Goal: Task Accomplishment & Management: Manage account settings

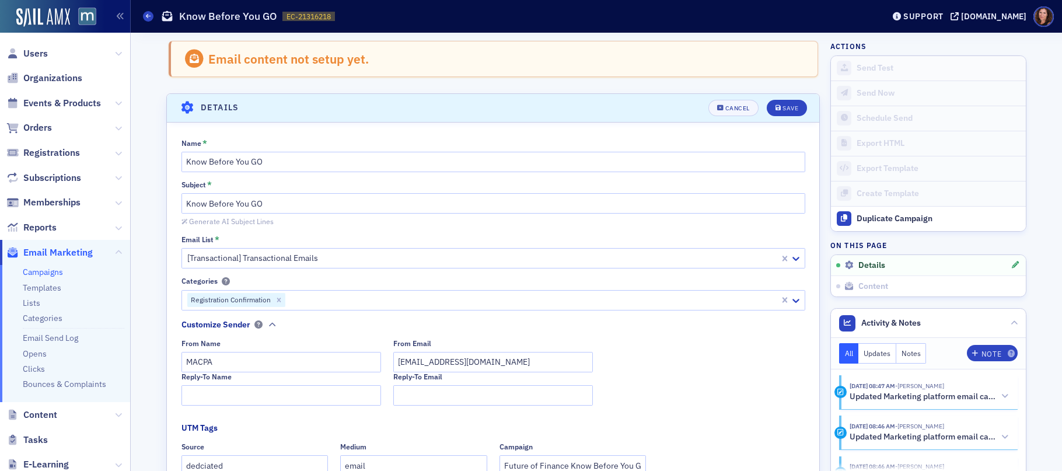
scroll to position [59, 0]
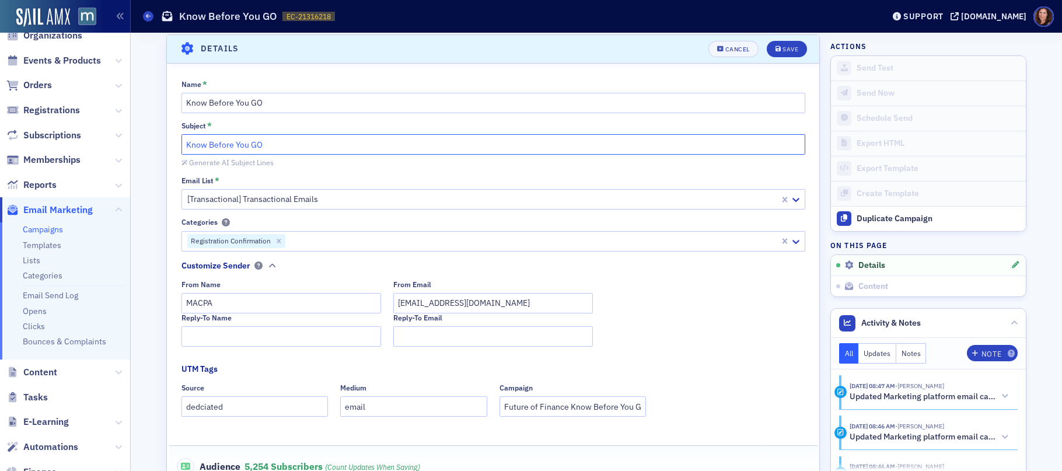
click at [377, 148] on input "Know Before You GO" at bounding box center [493, 144] width 624 height 20
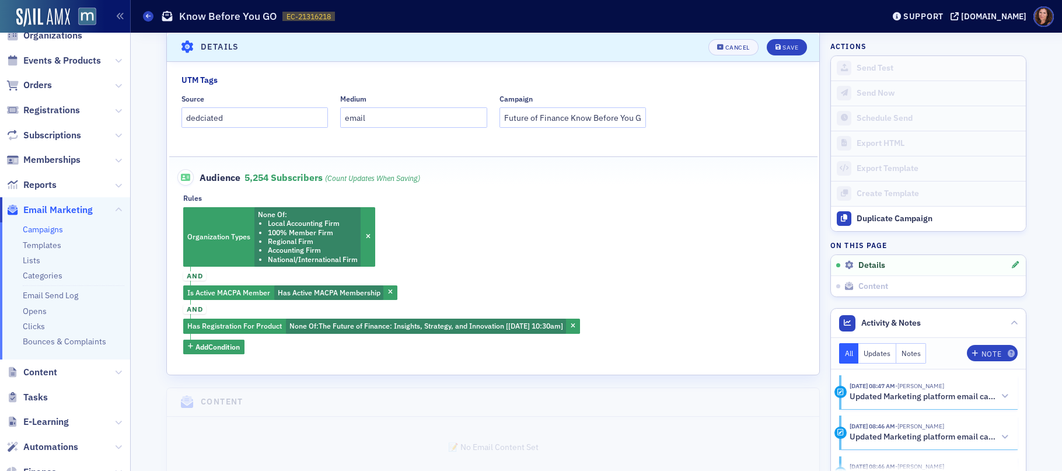
scroll to position [371, 0]
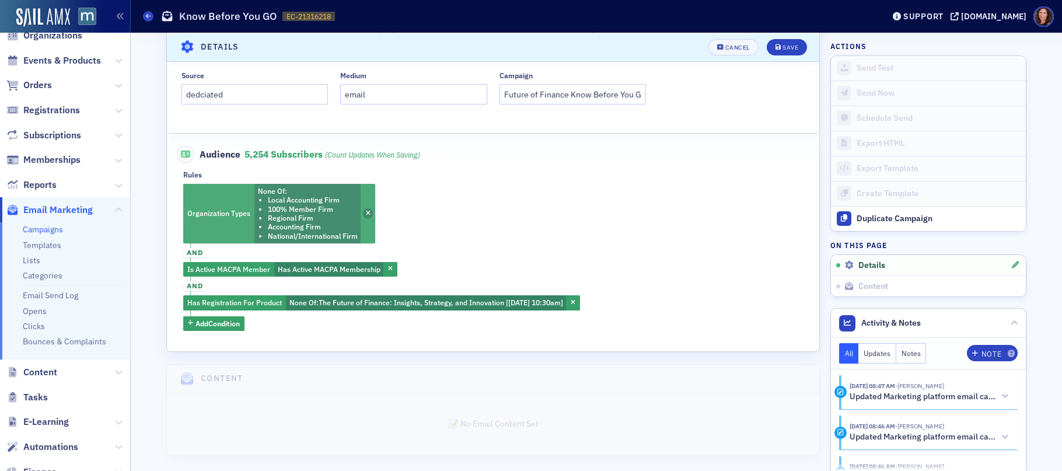
click at [366, 213] on icon "button" at bounding box center [368, 214] width 5 height 6
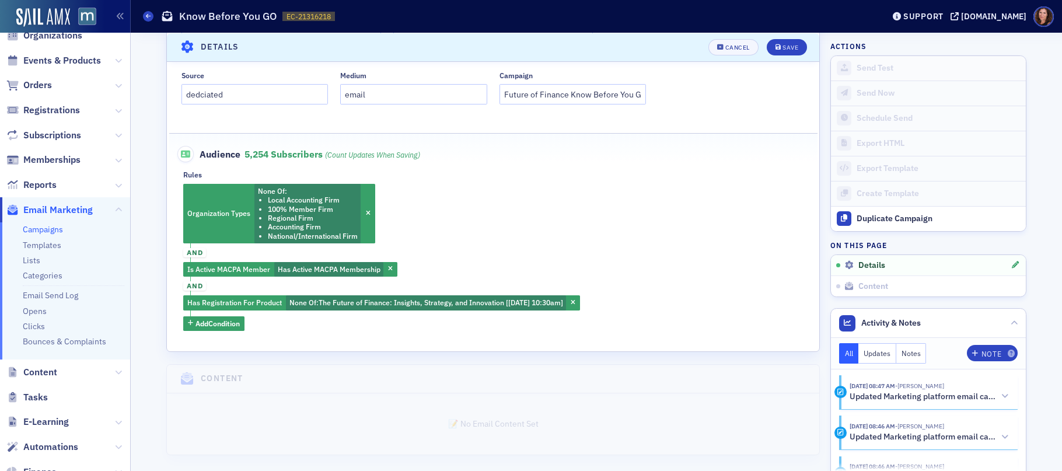
scroll to position [297, 0]
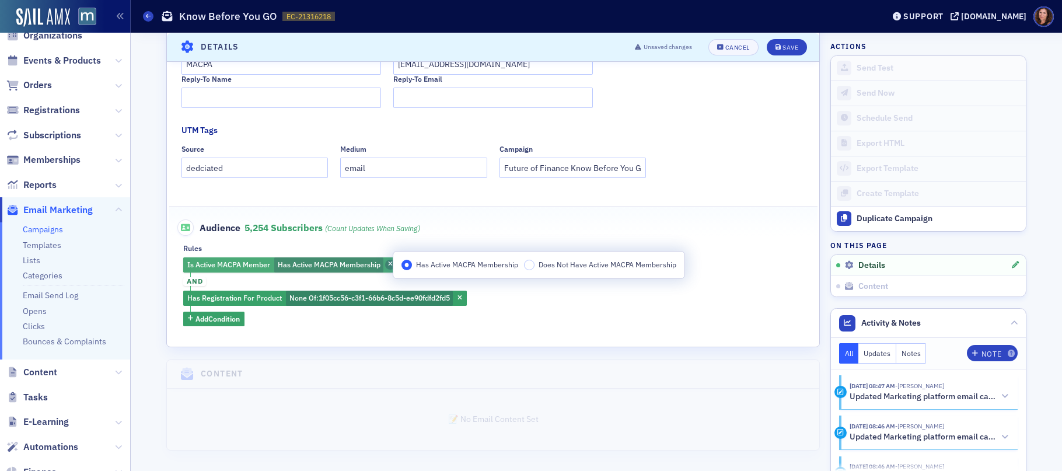
click at [388, 264] on icon "button" at bounding box center [390, 264] width 5 height 6
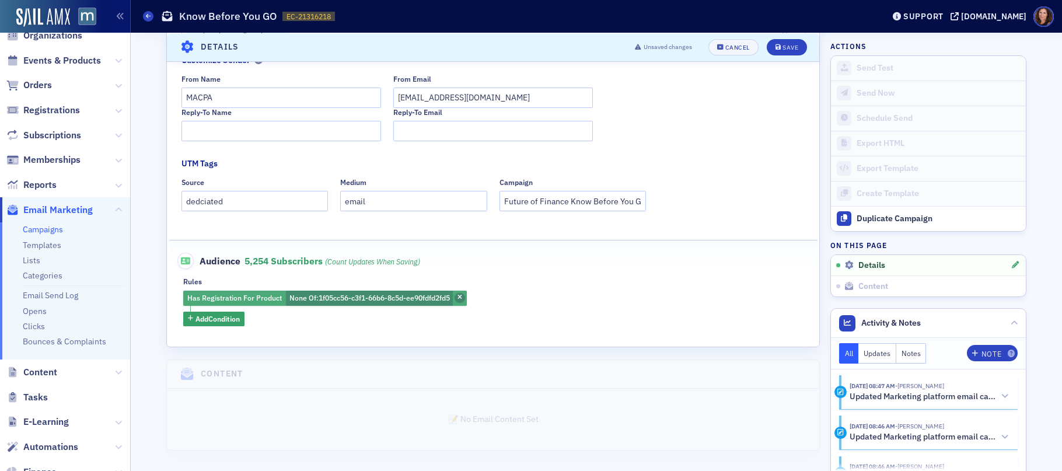
click at [456, 296] on span "button" at bounding box center [459, 298] width 10 height 10
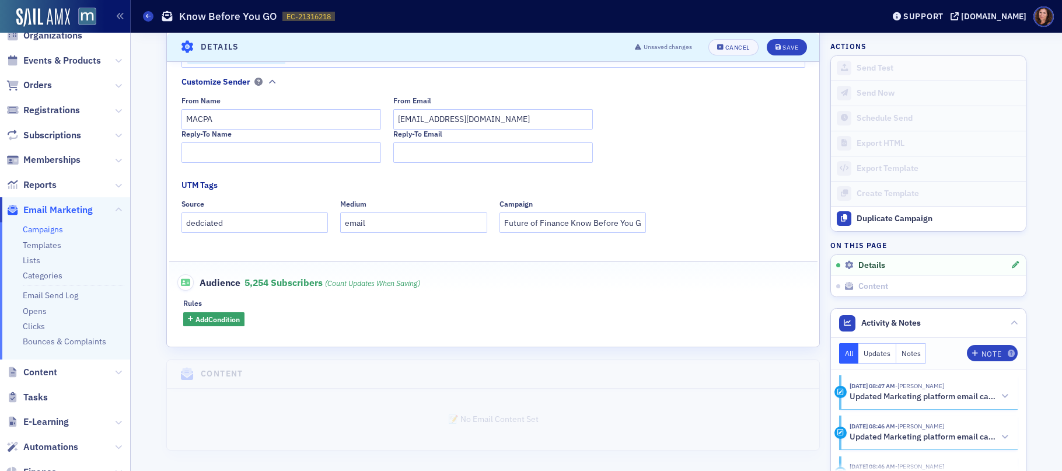
scroll to position [243, 0]
click at [222, 321] on span "Add Condition" at bounding box center [217, 319] width 44 height 10
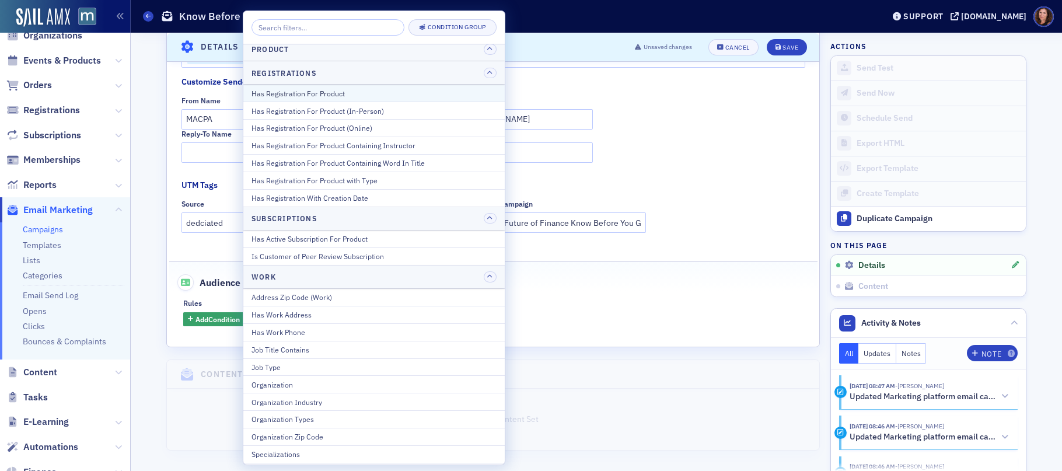
scroll to position [1450, 0]
click at [354, 92] on div "Has Registration For Product" at bounding box center [373, 94] width 245 height 10
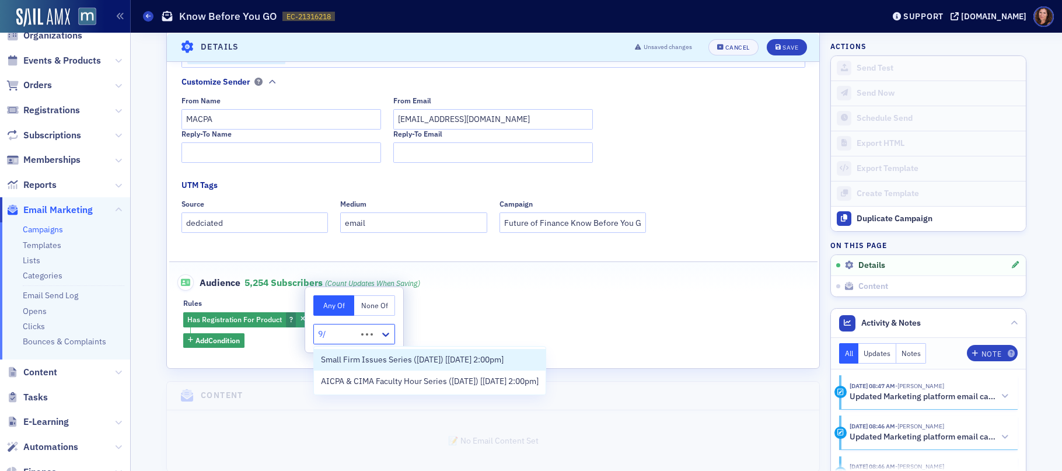
type input "9"
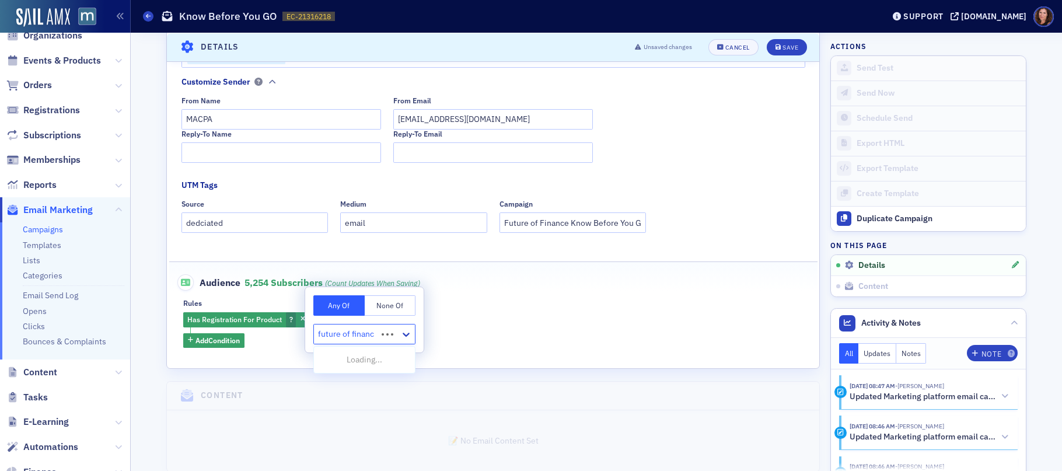
type input "future of finance"
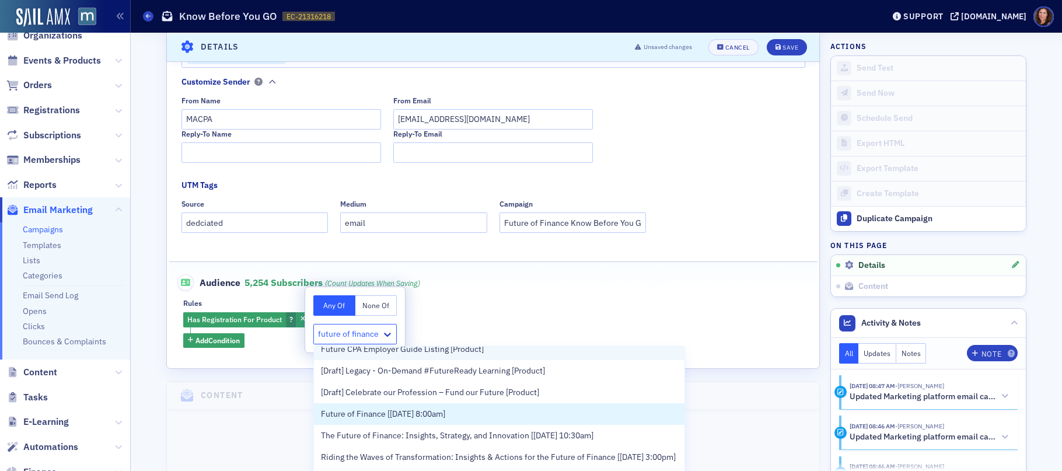
scroll to position [103, 0]
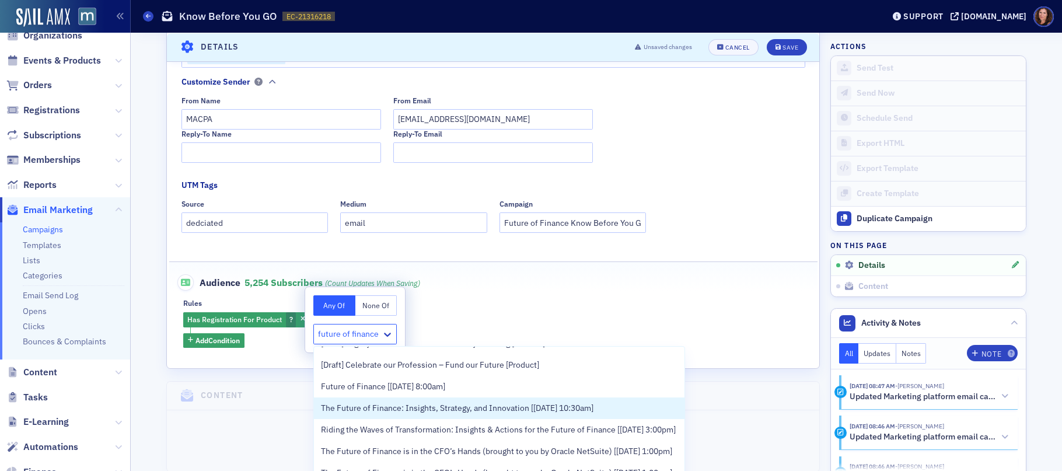
click at [531, 413] on span "The Future of Finance: Insights, Strategy, and Innovation [[DATE] 10:30am]" at bounding box center [457, 408] width 272 height 12
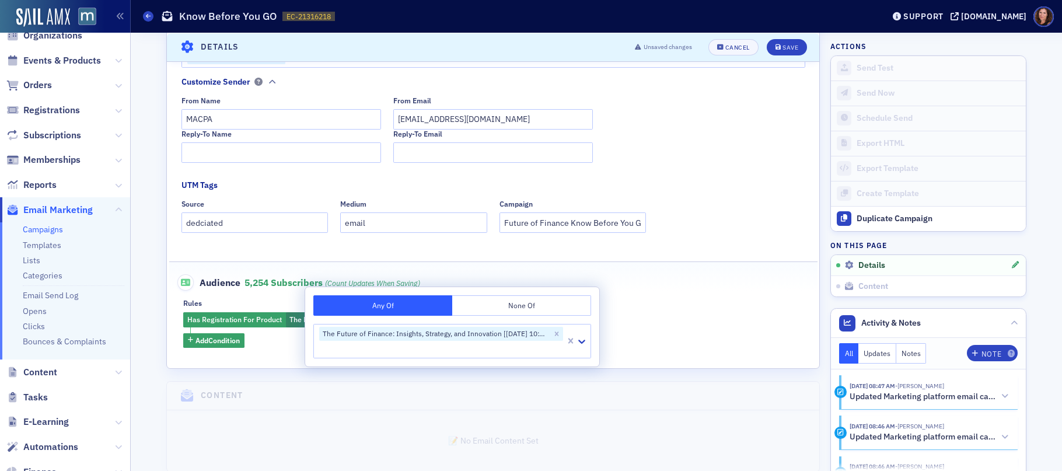
drag, startPoint x: 689, startPoint y: 313, endPoint x: 678, endPoint y: 317, distance: 12.2
click at [689, 313] on div "Has Registration For Product The Future of Finance: Insights, Strategy, and Inn…" at bounding box center [492, 330] width 619 height 36
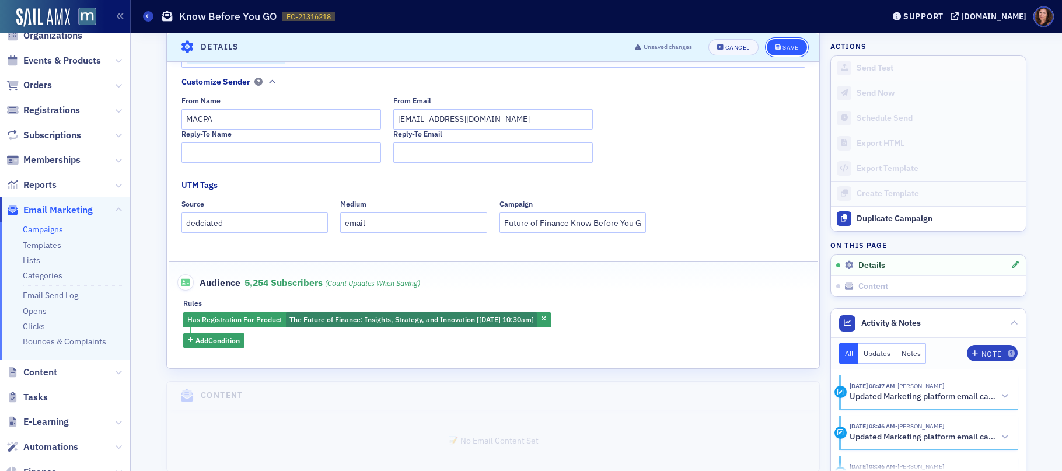
click at [783, 49] on div "Save" at bounding box center [790, 47] width 16 height 6
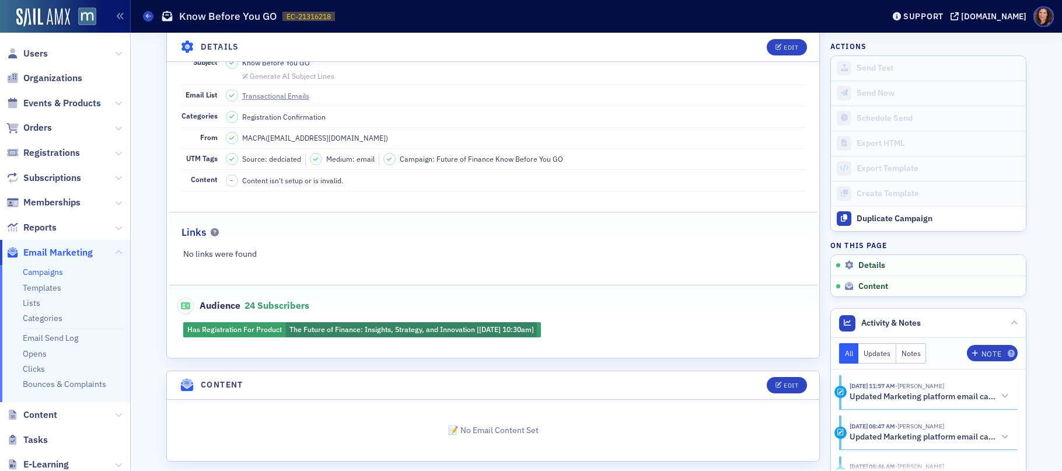
scroll to position [118, 0]
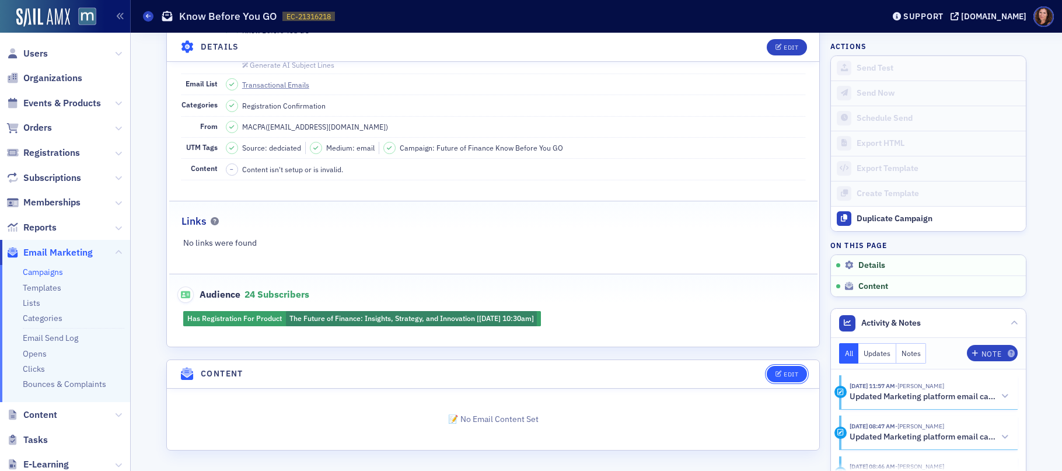
click at [783, 374] on div "Edit" at bounding box center [790, 374] width 15 height 6
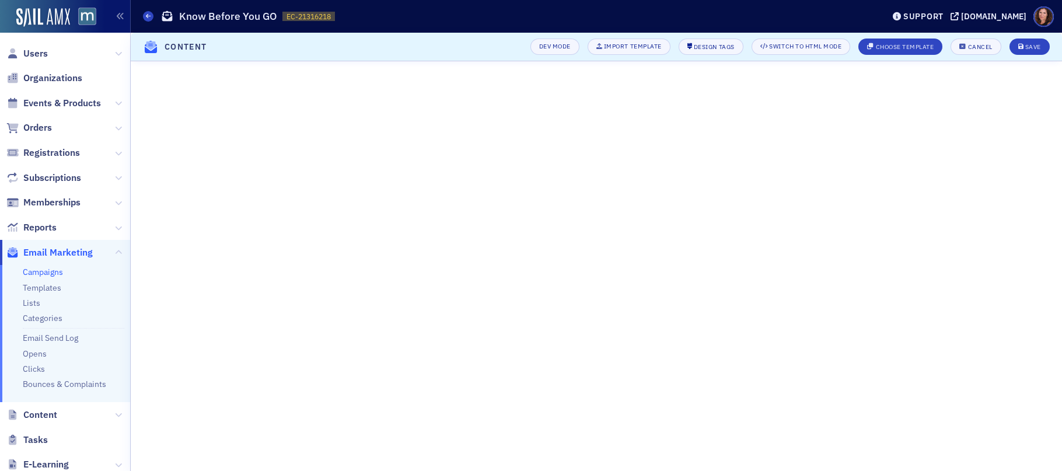
scroll to position [15, 0]
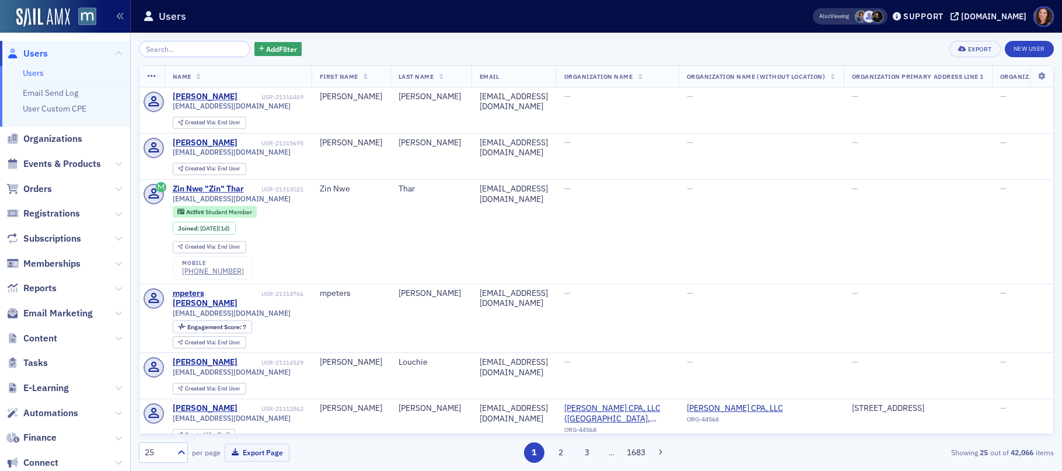
click at [90, 160] on span "Events & Products" at bounding box center [62, 163] width 78 height 13
click at [180, 51] on input "search" at bounding box center [194, 49] width 111 height 16
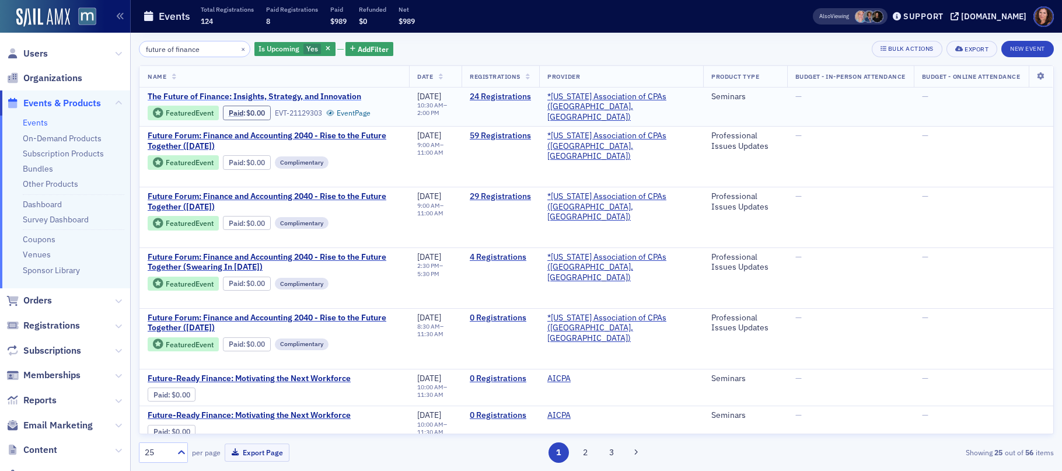
type input "future of finance"
click at [307, 97] on span "The Future of Finance: Insights, Strategy, and Innovation" at bounding box center [254, 97] width 213 height 10
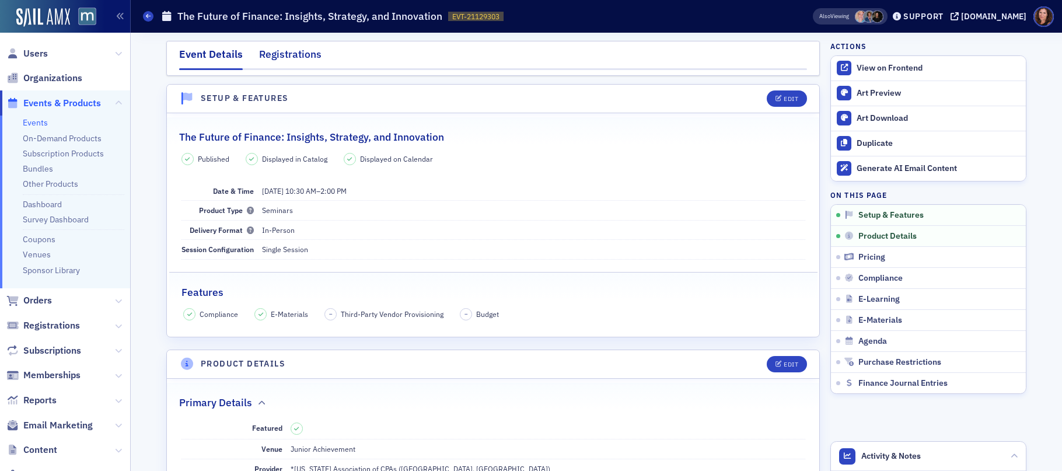
click at [303, 50] on div "Registrations" at bounding box center [290, 58] width 62 height 22
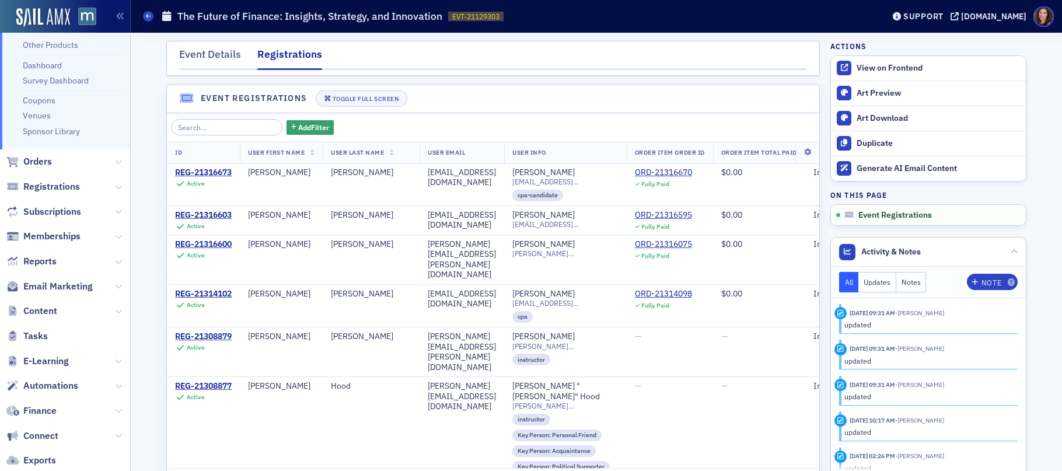
scroll to position [141, 0]
click at [47, 282] on span "Email Marketing" at bounding box center [57, 284] width 69 height 13
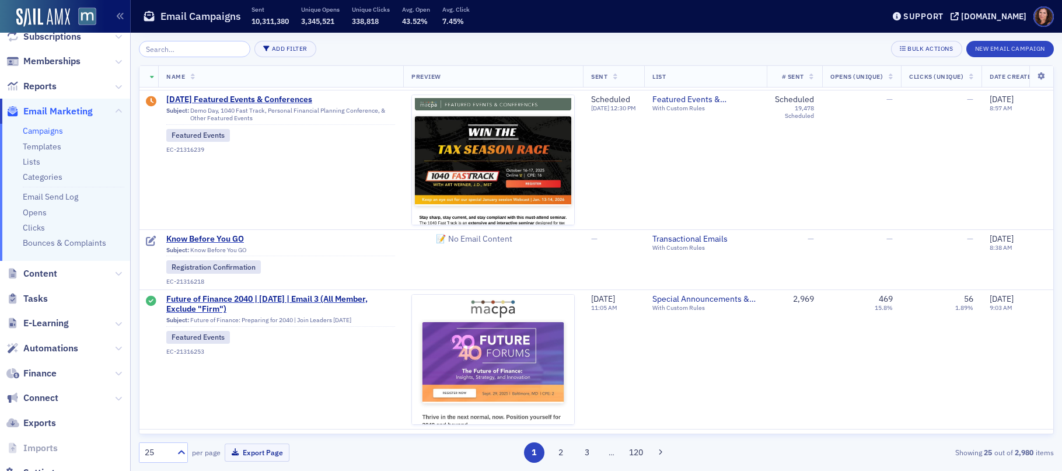
scroll to position [456, 0]
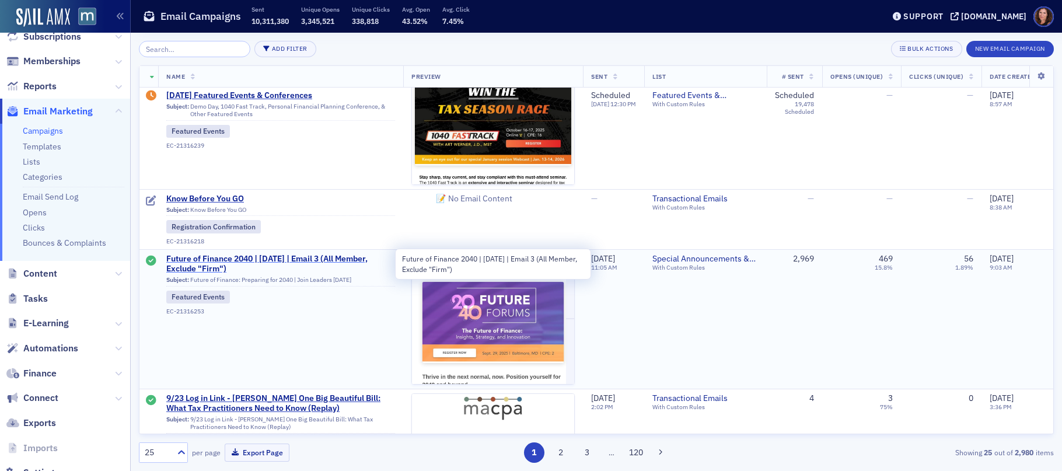
click at [315, 258] on span "Future of Finance 2040 | Sept. 29 | Email 3 (All Member, Exclude "Firm")" at bounding box center [280, 264] width 229 height 20
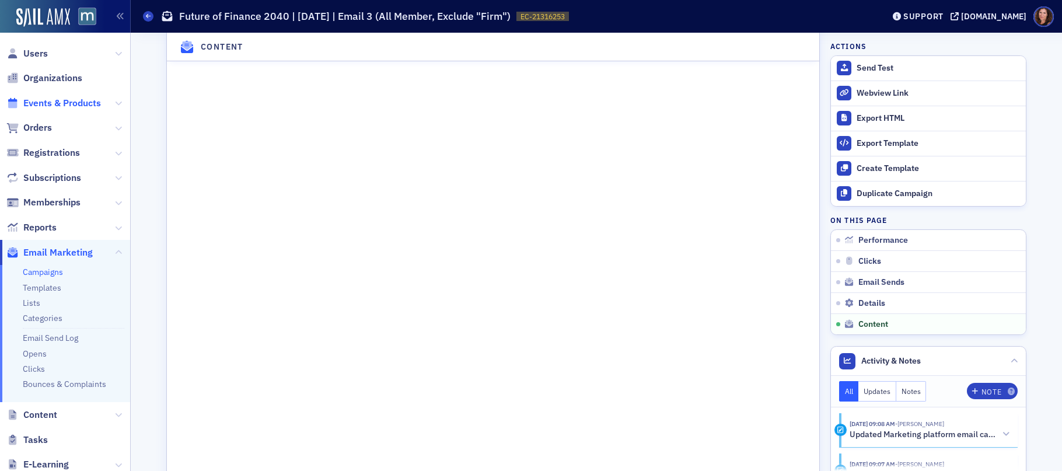
click at [60, 106] on span "Events & Products" at bounding box center [62, 103] width 78 height 13
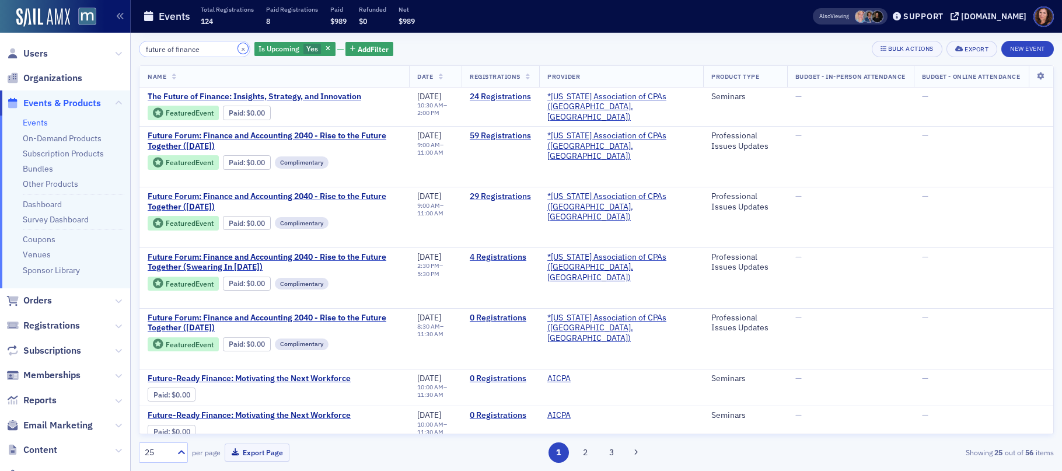
click at [238, 50] on button "×" at bounding box center [243, 48] width 10 height 10
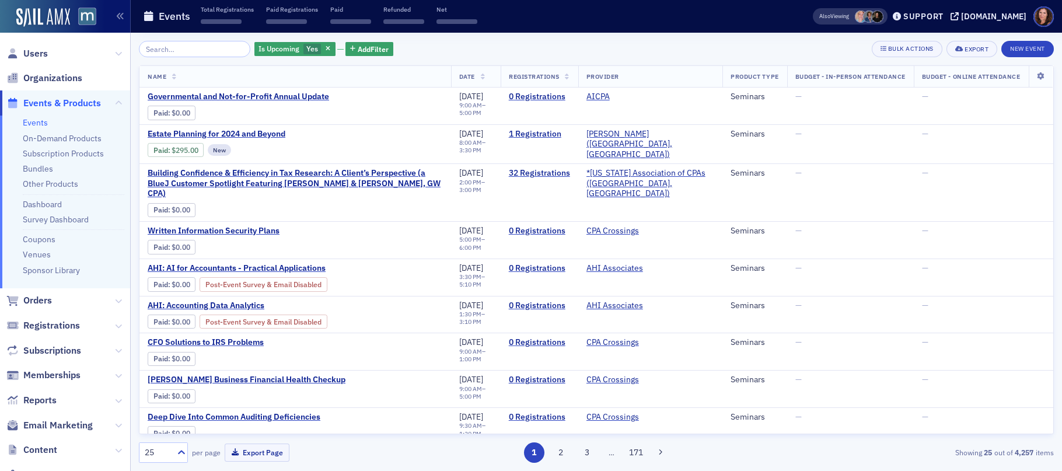
click at [32, 123] on link "Events" at bounding box center [35, 122] width 25 height 10
click at [33, 124] on link "Events" at bounding box center [35, 122] width 25 height 10
click at [185, 52] on input "search" at bounding box center [194, 49] width 111 height 16
click at [40, 123] on link "Events" at bounding box center [35, 122] width 25 height 10
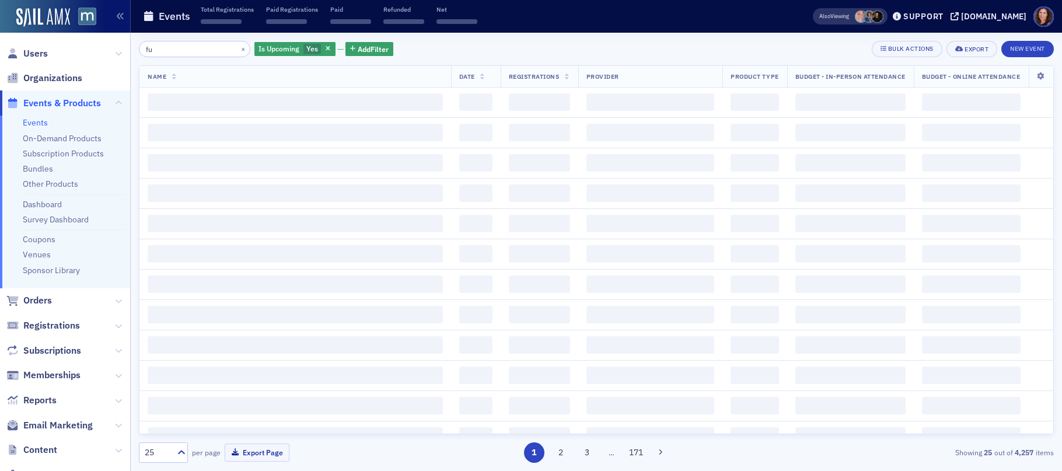
type input "fut"
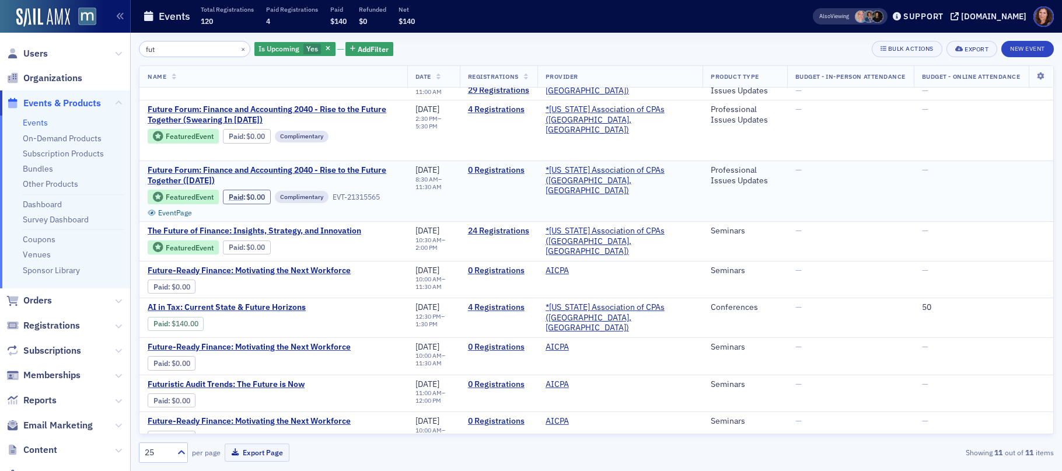
scroll to position [156, 0]
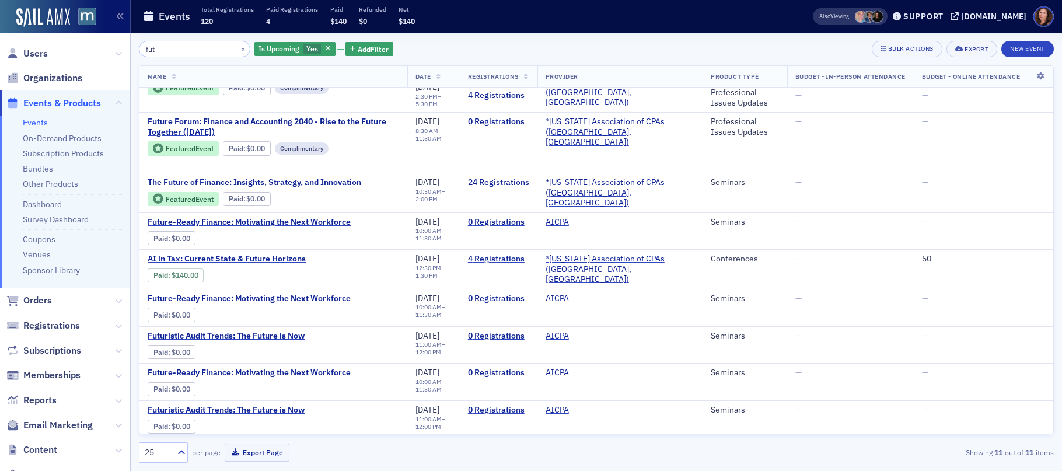
drag, startPoint x: 177, startPoint y: 50, endPoint x: 126, endPoint y: 51, distance: 50.8
click at [126, 51] on div "Users Organizations Events & Products Events On-Demand Products Subscription Pr…" at bounding box center [531, 235] width 1062 height 471
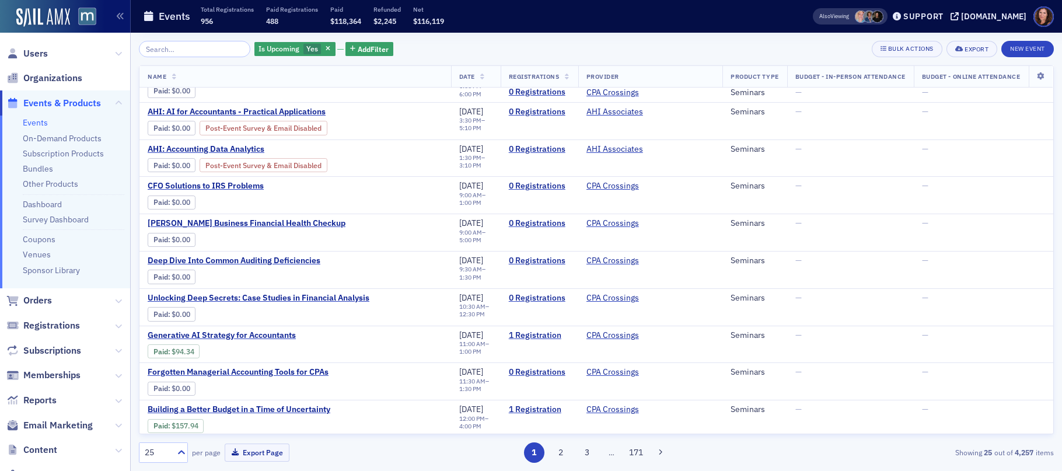
click at [37, 118] on link "Events" at bounding box center [35, 122] width 25 height 10
click at [37, 122] on link "Events" at bounding box center [35, 122] width 25 height 10
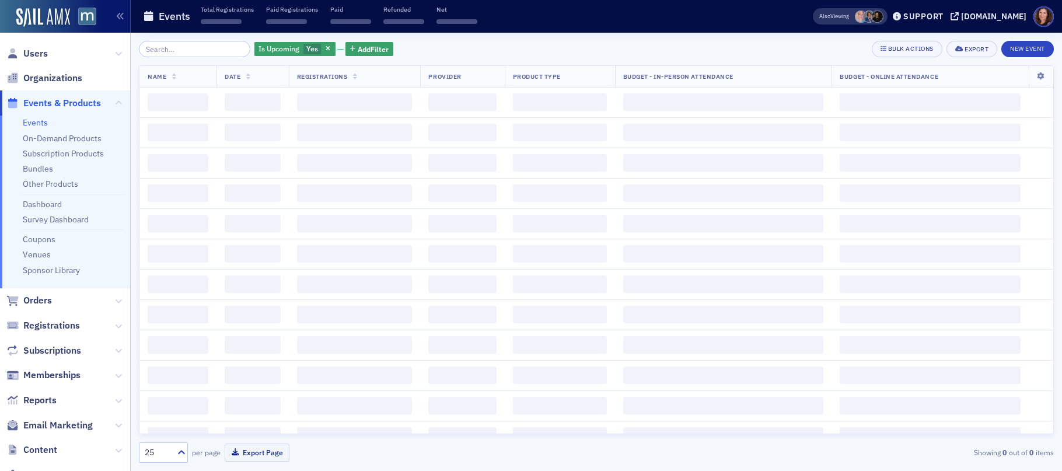
click at [192, 48] on input "search" at bounding box center [194, 49] width 111 height 16
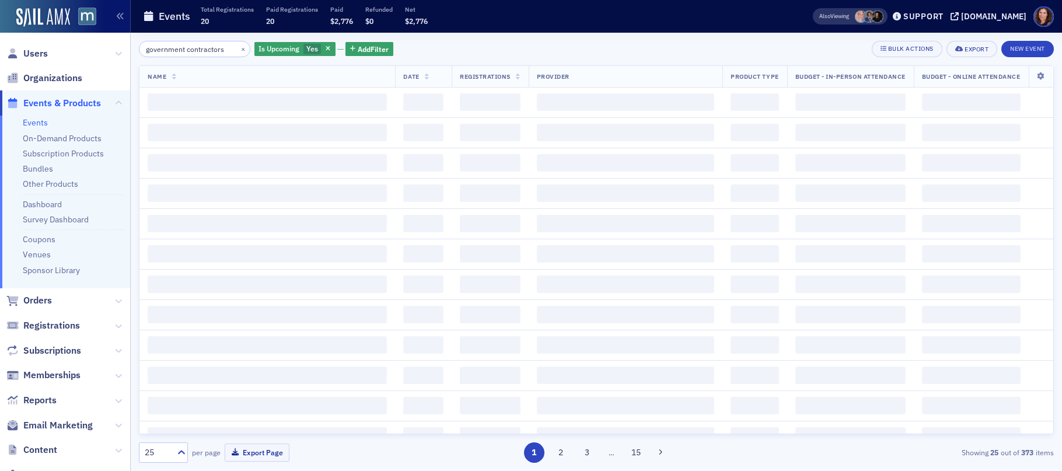
scroll to position [0, 2]
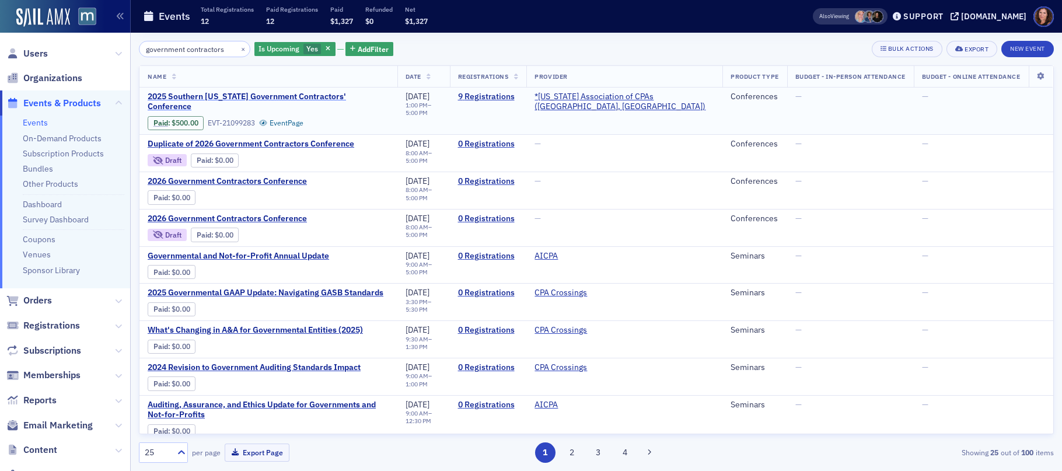
type input "government contractors"
click at [288, 96] on span "2025 Southern Maryland Government Contractors' Conference" at bounding box center [268, 102] width 241 height 20
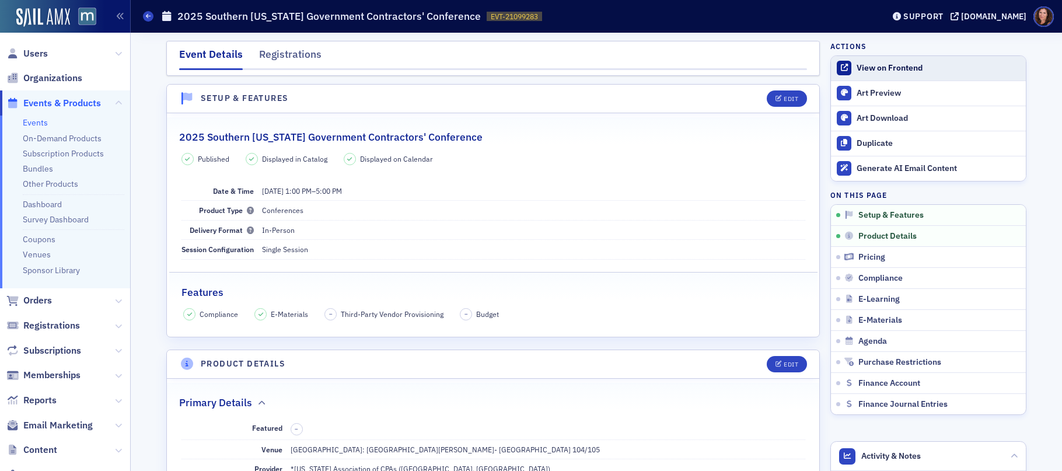
click at [923, 65] on div "View on Frontend" at bounding box center [937, 68] width 163 height 10
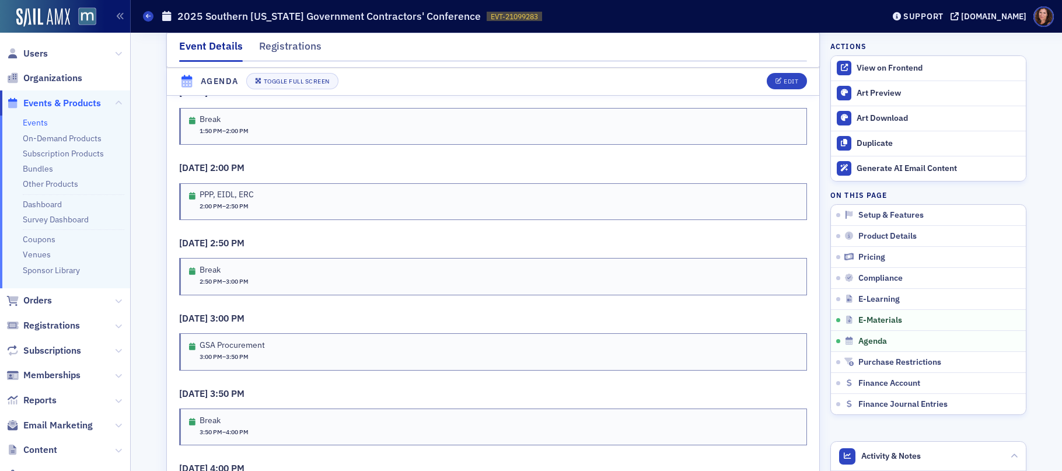
scroll to position [1862, 0]
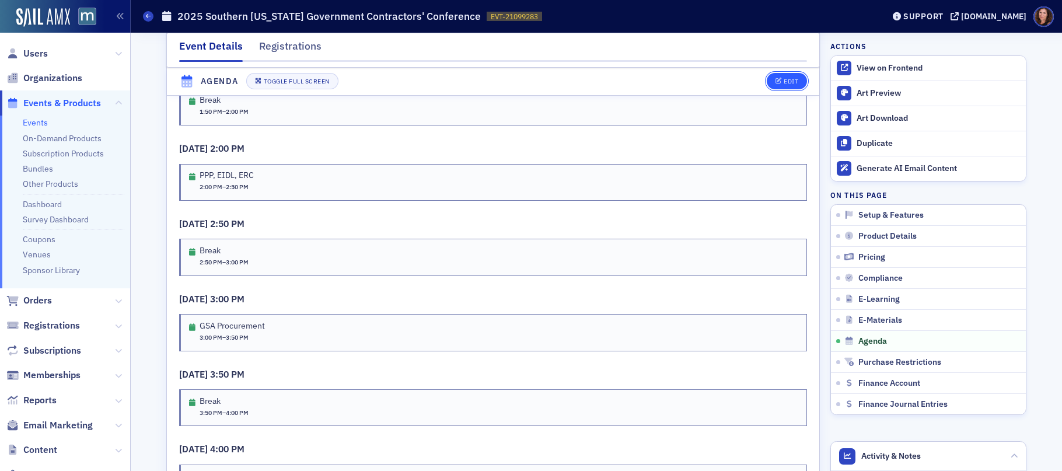
click at [783, 83] on div "Edit" at bounding box center [790, 82] width 15 height 6
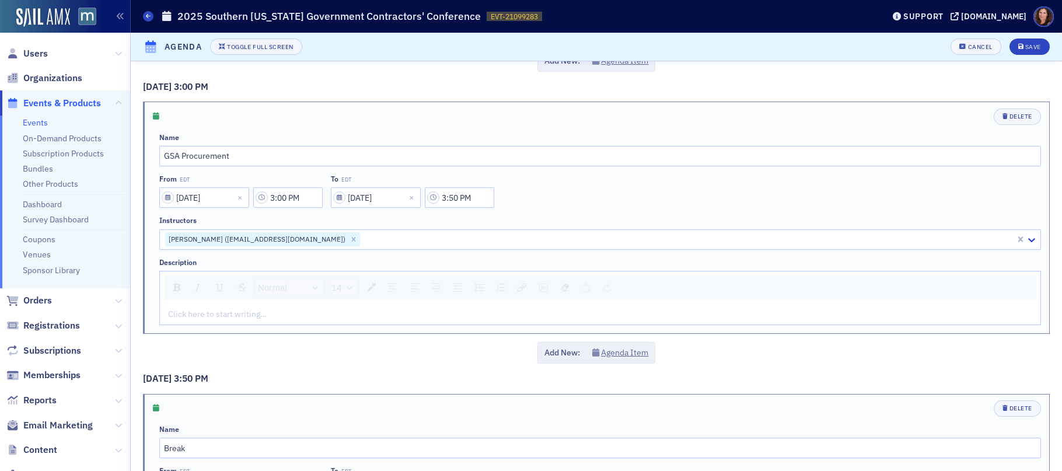
scroll to position [1215, 0]
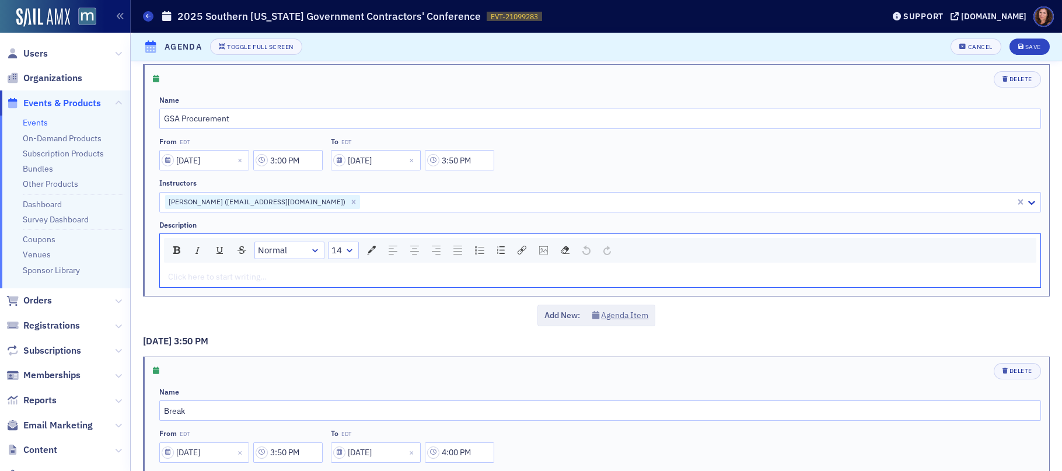
click at [340, 274] on div "rdw-editor" at bounding box center [600, 277] width 863 height 12
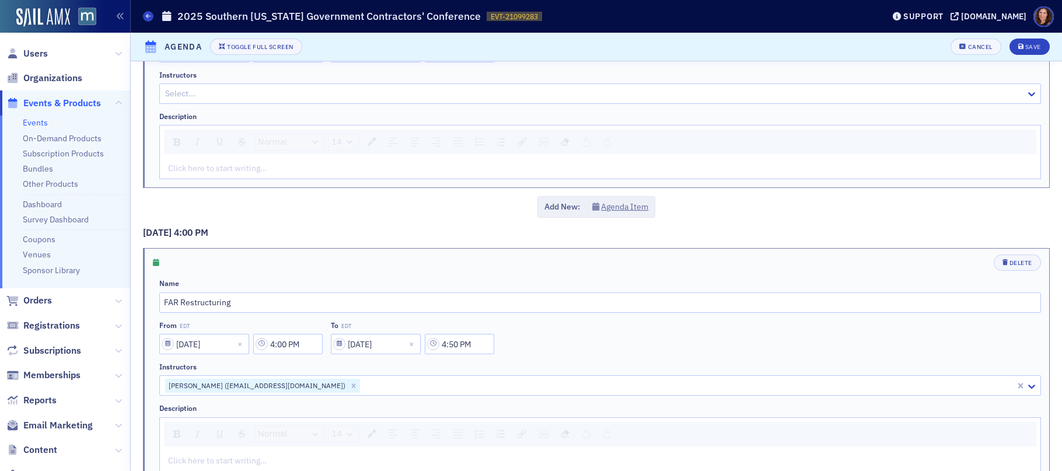
scroll to position [1670, 0]
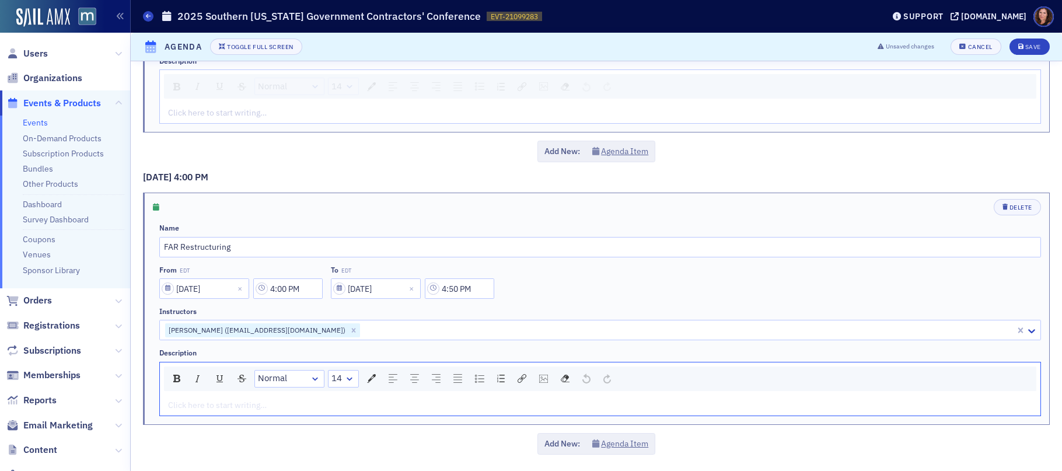
click at [223, 402] on div "rdw-editor" at bounding box center [600, 405] width 863 height 12
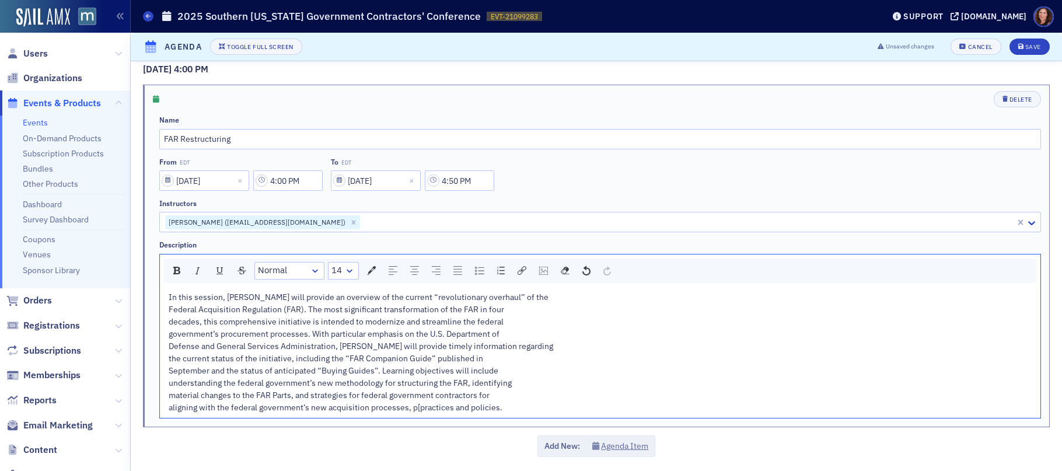
scroll to position [1781, 0]
click at [169, 307] on span "Federal Acquisition Regulation (FAR). The most significant transformation of th…" at bounding box center [336, 307] width 335 height 10
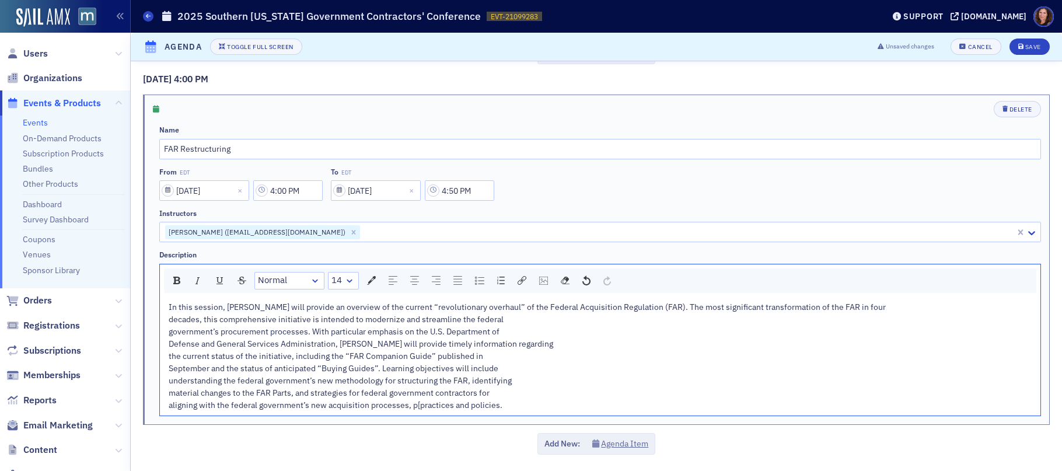
click at [169, 320] on span "decades, this comprehensive initiative is intended to modernize and streamline …" at bounding box center [336, 319] width 335 height 10
click at [169, 331] on span "government’s procurement processes. With particular emphasis on the U.S. Depart…" at bounding box center [334, 331] width 331 height 10
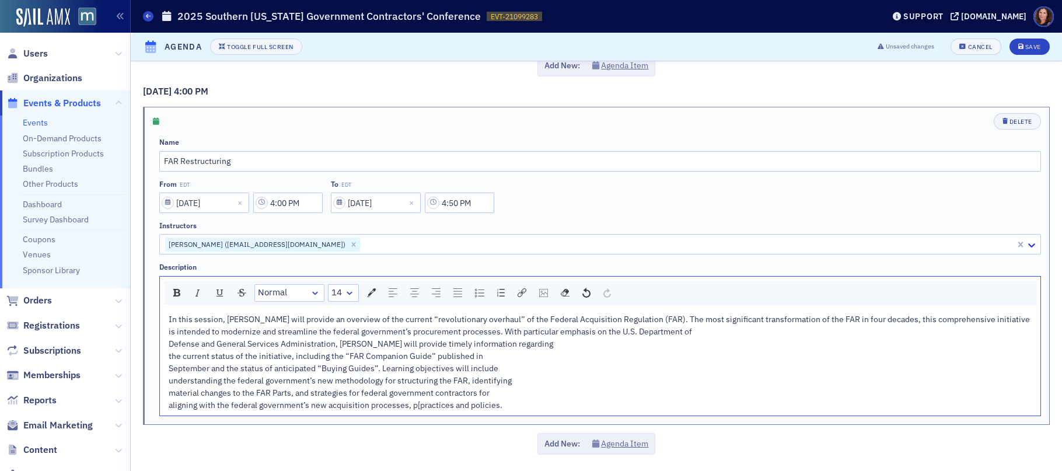
click at [169, 345] on span "Defense and General Services Administration, Mark will provide timely informati…" at bounding box center [361, 343] width 384 height 10
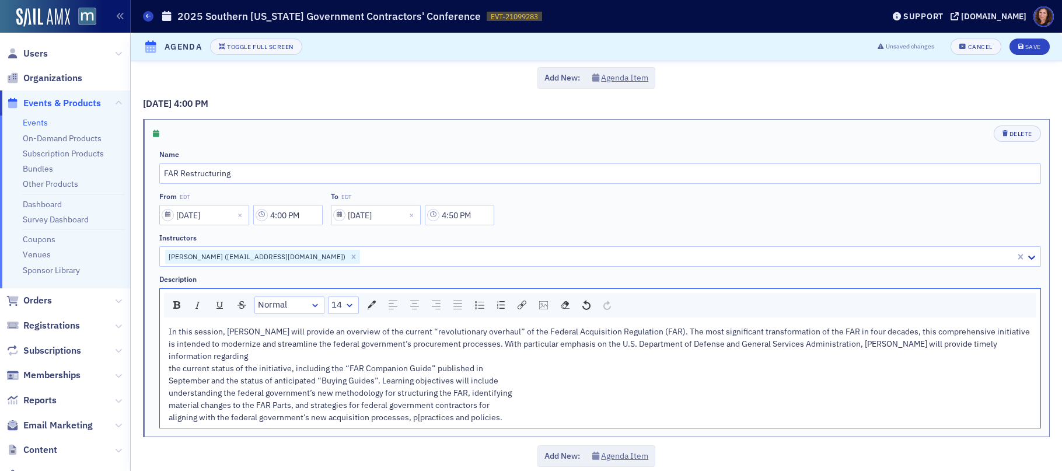
drag, startPoint x: 169, startPoint y: 356, endPoint x: 190, endPoint y: 356, distance: 21.0
click at [169, 363] on span "the current status of the initiative, including the “FAR Companion Guide” publi…" at bounding box center [326, 368] width 314 height 10
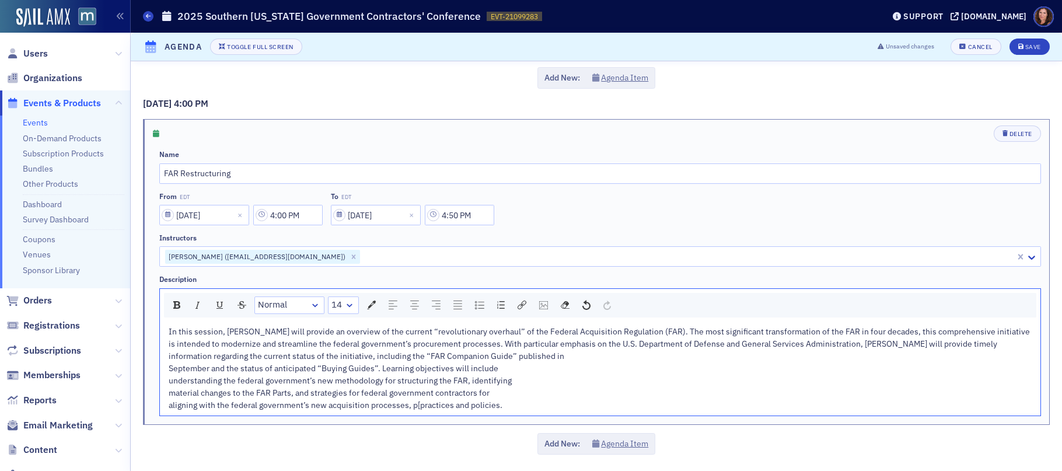
click at [169, 366] on span "September and the status of anticipated “Buying Guides”. Learning objectives wi…" at bounding box center [334, 368] width 330 height 10
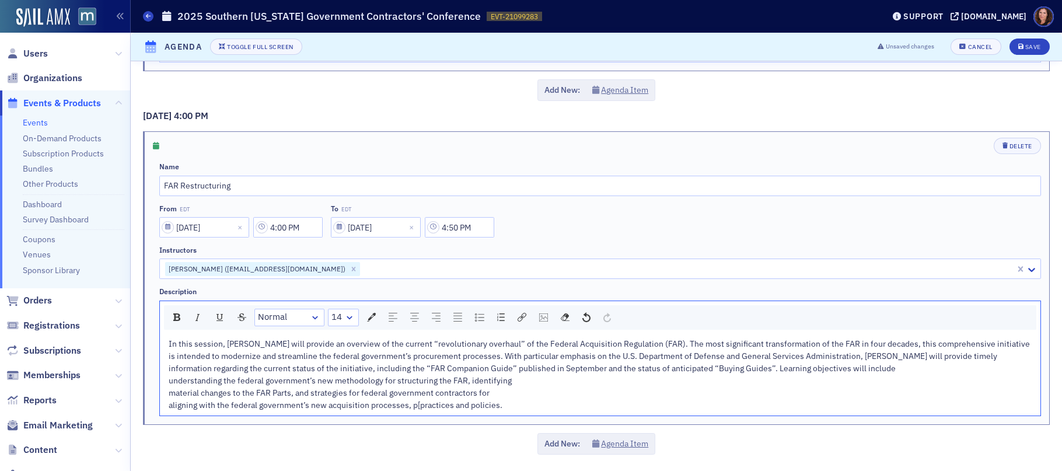
click at [169, 380] on span "understanding the federal government’s new methodology for structuring the FAR,…" at bounding box center [340, 380] width 343 height 10
click at [169, 394] on span "material changes to the FAR Parts, and strategies for federal government contra…" at bounding box center [329, 392] width 321 height 10
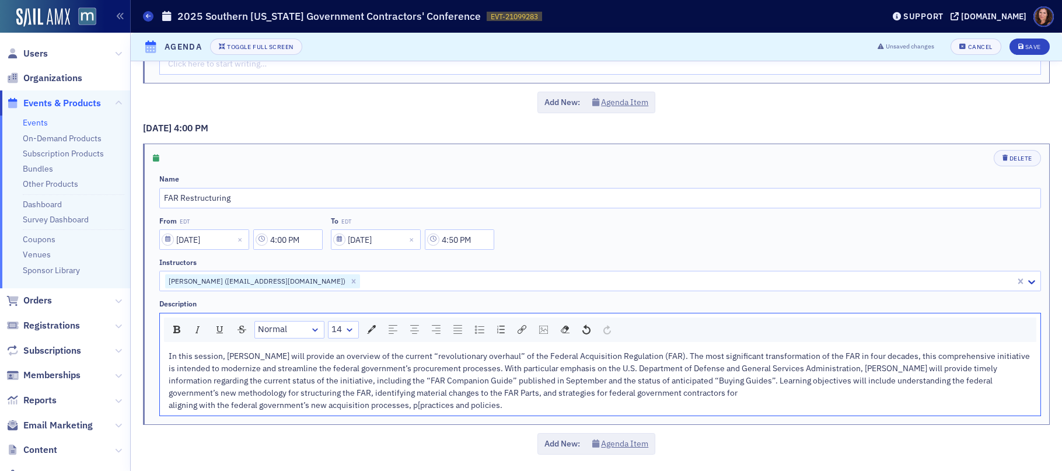
click at [170, 407] on span "aligning with the federal government’s new acquisition processes, p[practices a…" at bounding box center [336, 405] width 334 height 10
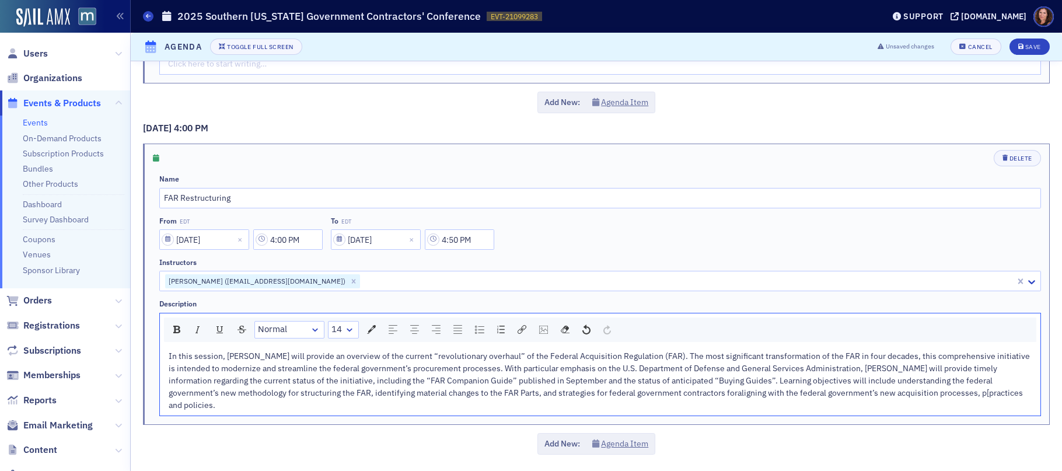
scroll to position [1707, 0]
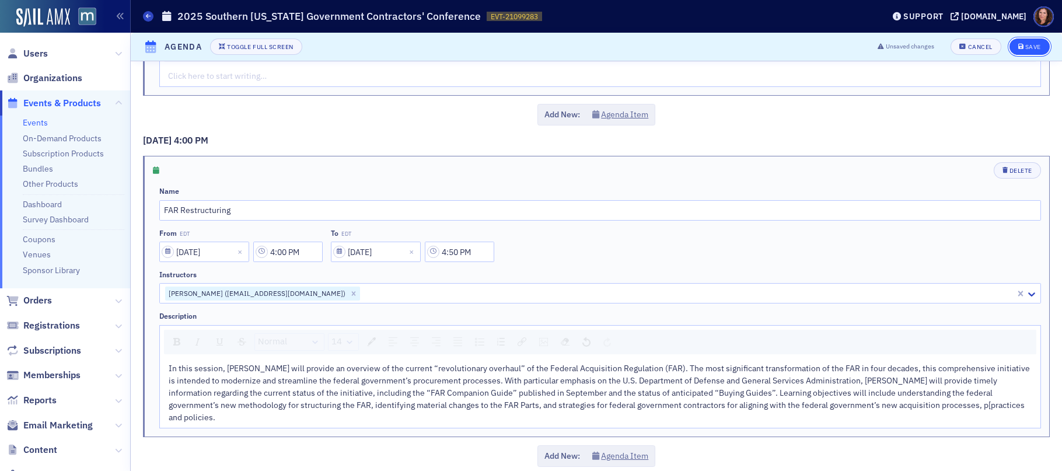
click at [1011, 50] on button "Save" at bounding box center [1029, 46] width 40 height 16
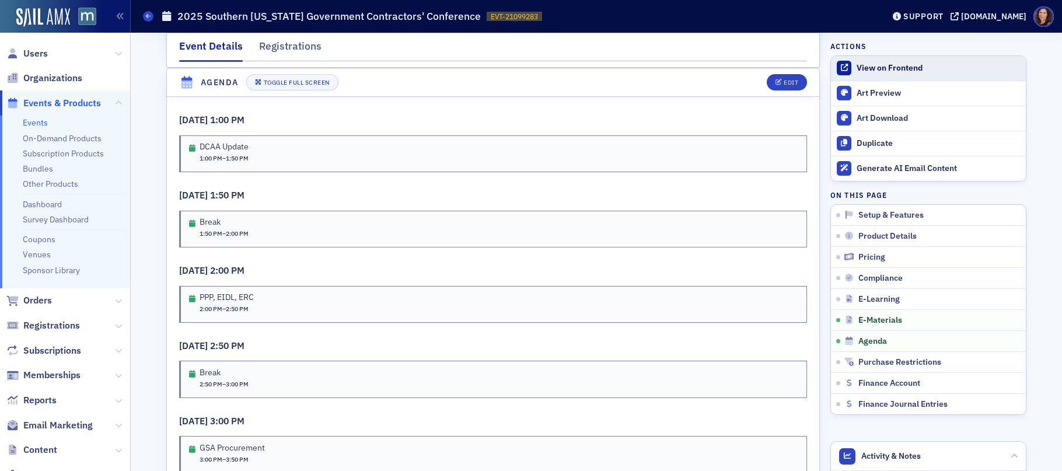
click at [898, 65] on div "View on Frontend" at bounding box center [937, 68] width 163 height 10
